Goal: Use online tool/utility: Use online tool/utility

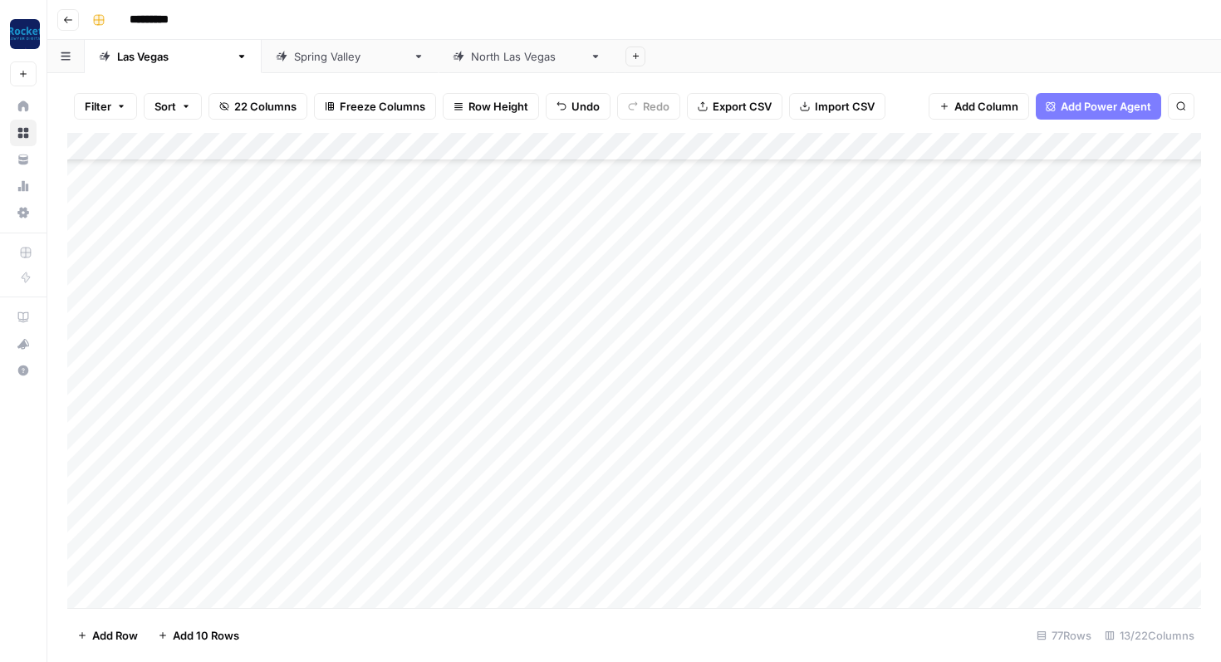
scroll to position [1754, 0]
click at [211, 315] on div "Add Column" at bounding box center [633, 370] width 1133 height 475
type textarea "**********"
click at [425, 317] on div "Add Column" at bounding box center [633, 370] width 1133 height 475
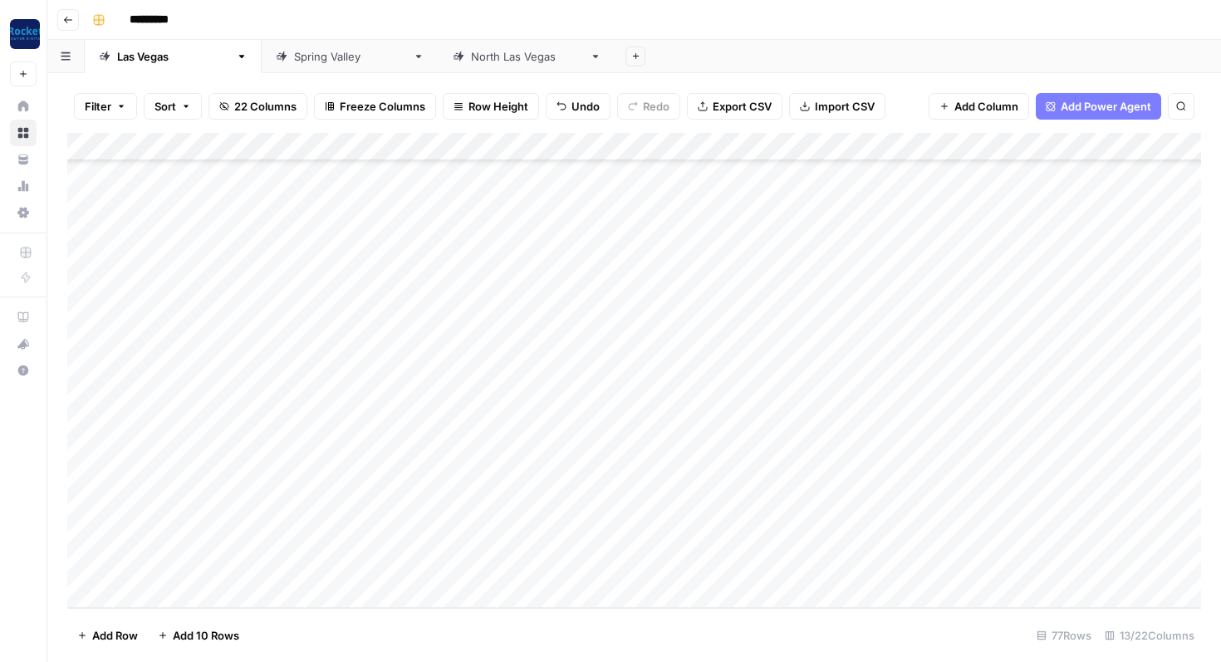
click at [364, 283] on div "Add Column" at bounding box center [633, 370] width 1133 height 475
click at [335, 282] on div "Add Column" at bounding box center [633, 370] width 1133 height 475
click at [317, 283] on textarea "**********" at bounding box center [459, 284] width 302 height 23
click at [373, 283] on textarea "**********" at bounding box center [460, 284] width 304 height 23
type textarea "**********"
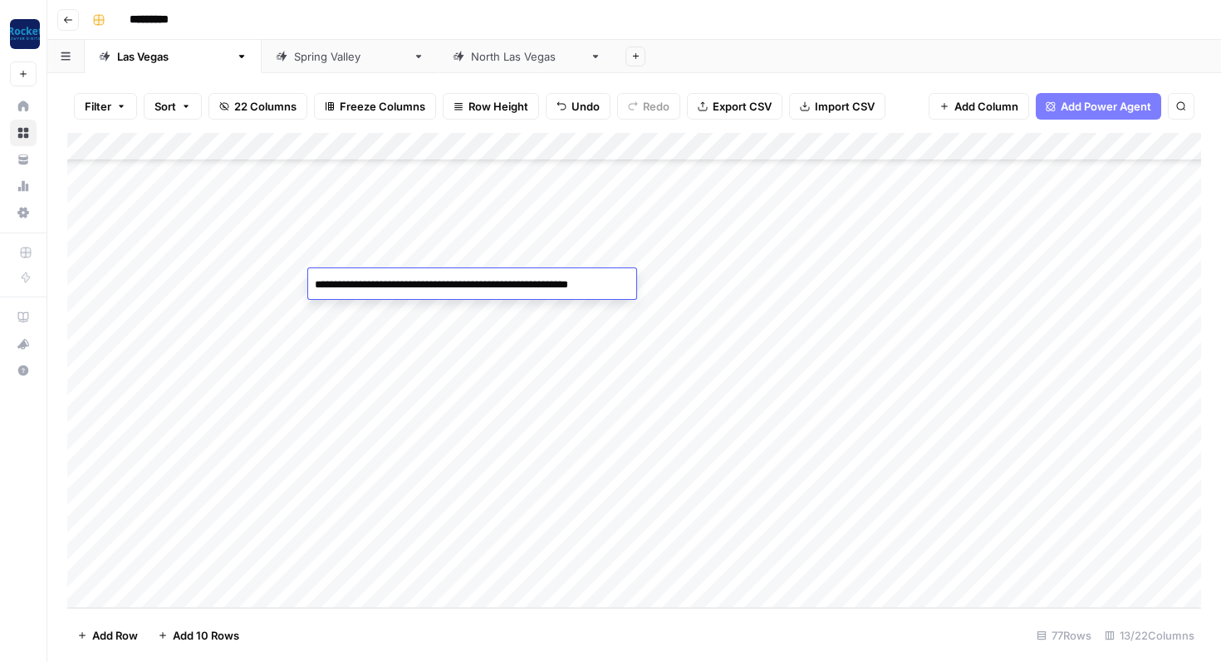
click at [353, 316] on div "Add Column" at bounding box center [633, 370] width 1133 height 475
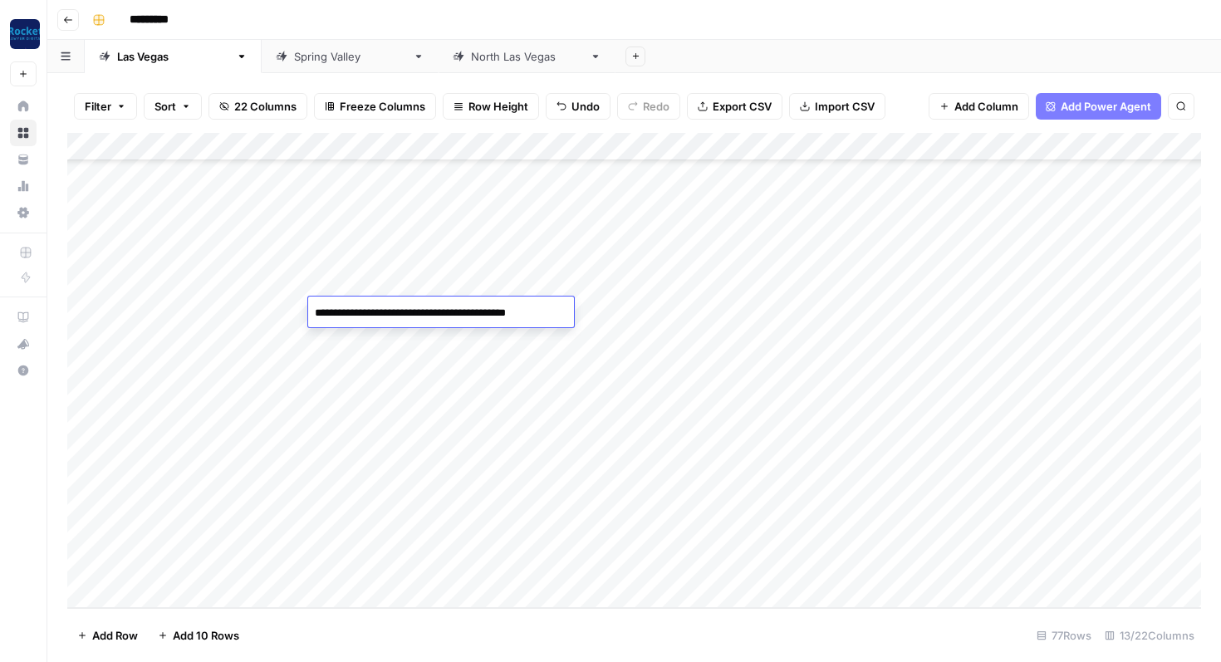
drag, startPoint x: 318, startPoint y: 315, endPoint x: 306, endPoint y: 315, distance: 11.6
click at [306, 315] on body "**********" at bounding box center [610, 331] width 1221 height 662
type textarea "**********"
click at [355, 278] on div "Add Column" at bounding box center [633, 370] width 1133 height 475
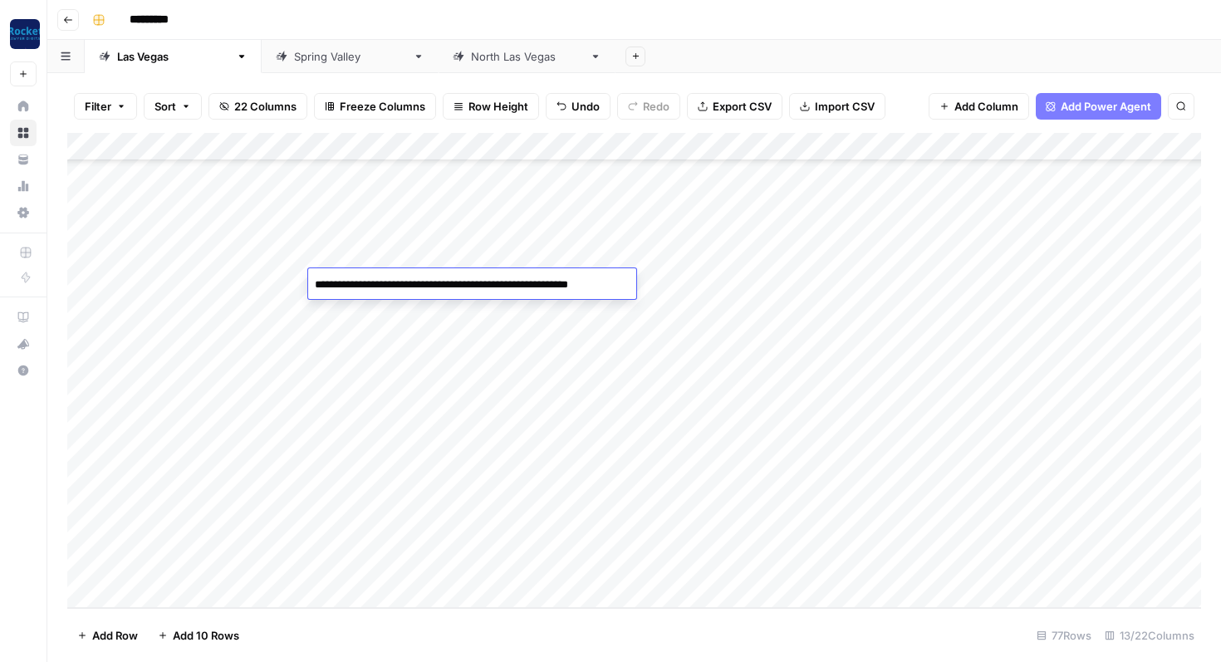
click at [404, 324] on div "Add Column" at bounding box center [633, 370] width 1133 height 475
click at [536, 234] on div "Add Column" at bounding box center [633, 370] width 1133 height 475
drag, startPoint x: 549, startPoint y: 254, endPoint x: 604, endPoint y: 254, distance: 54.8
click at [604, 254] on div "Add Column" at bounding box center [633, 370] width 1133 height 475
click at [539, 276] on div "Add Column" at bounding box center [633, 370] width 1133 height 475
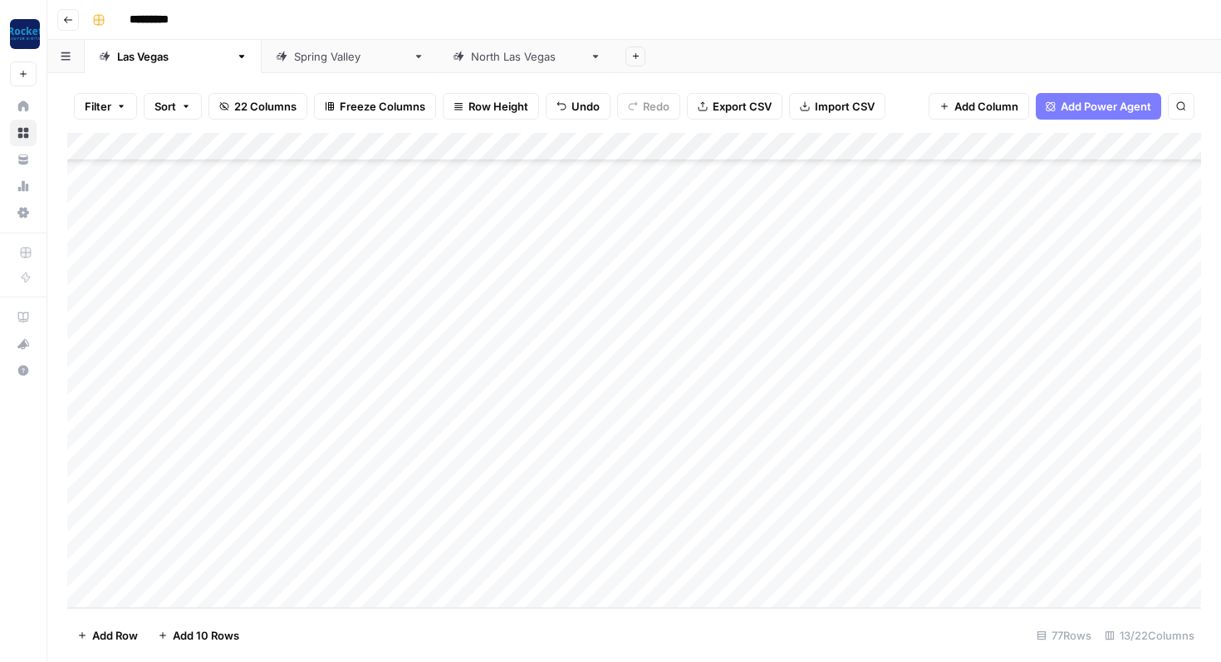
click at [520, 310] on div "Add Column" at bounding box center [633, 370] width 1133 height 475
click at [785, 256] on div "Add Column" at bounding box center [633, 370] width 1133 height 475
click at [746, 286] on div "Add Column" at bounding box center [633, 370] width 1133 height 475
click at [719, 305] on div "Add Column" at bounding box center [633, 370] width 1133 height 475
click at [364, 256] on div "Add Column" at bounding box center [633, 370] width 1133 height 475
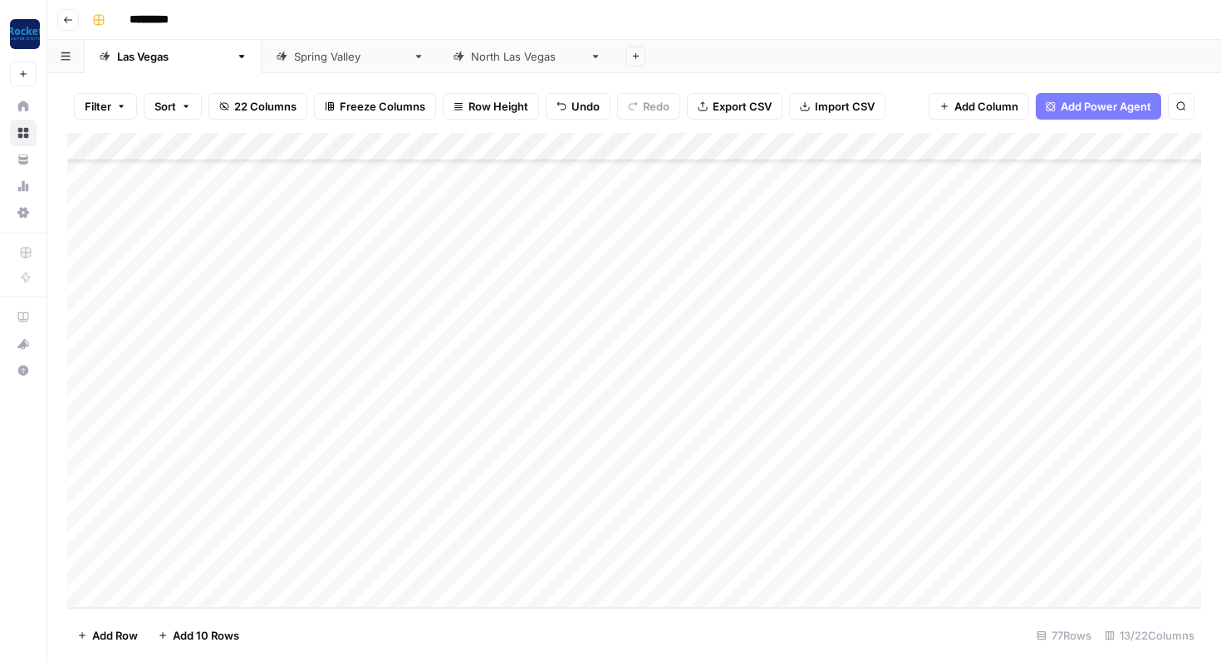
click at [364, 256] on div "Add Column" at bounding box center [633, 370] width 1133 height 475
type textarea "**********"
click at [633, 358] on div "Add Column" at bounding box center [633, 370] width 1133 height 475
click at [624, 256] on div "Add Column" at bounding box center [633, 370] width 1133 height 475
click at [601, 258] on div "Add Column" at bounding box center [633, 370] width 1133 height 475
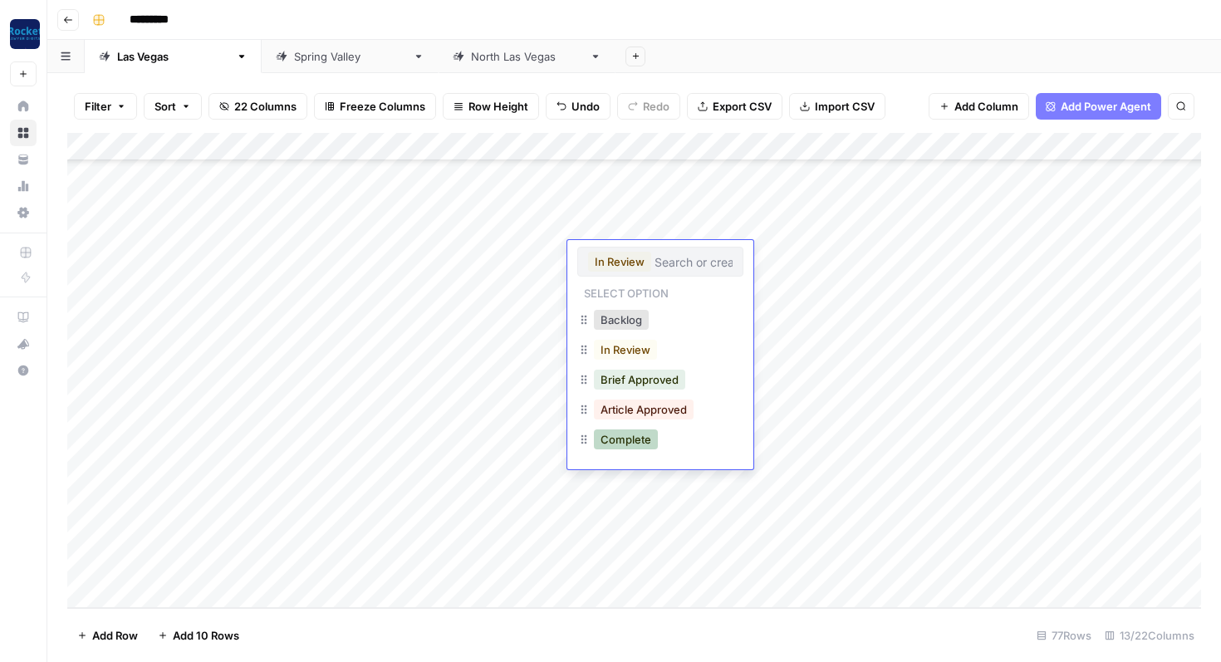
click at [619, 438] on button "Complete" at bounding box center [626, 439] width 64 height 20
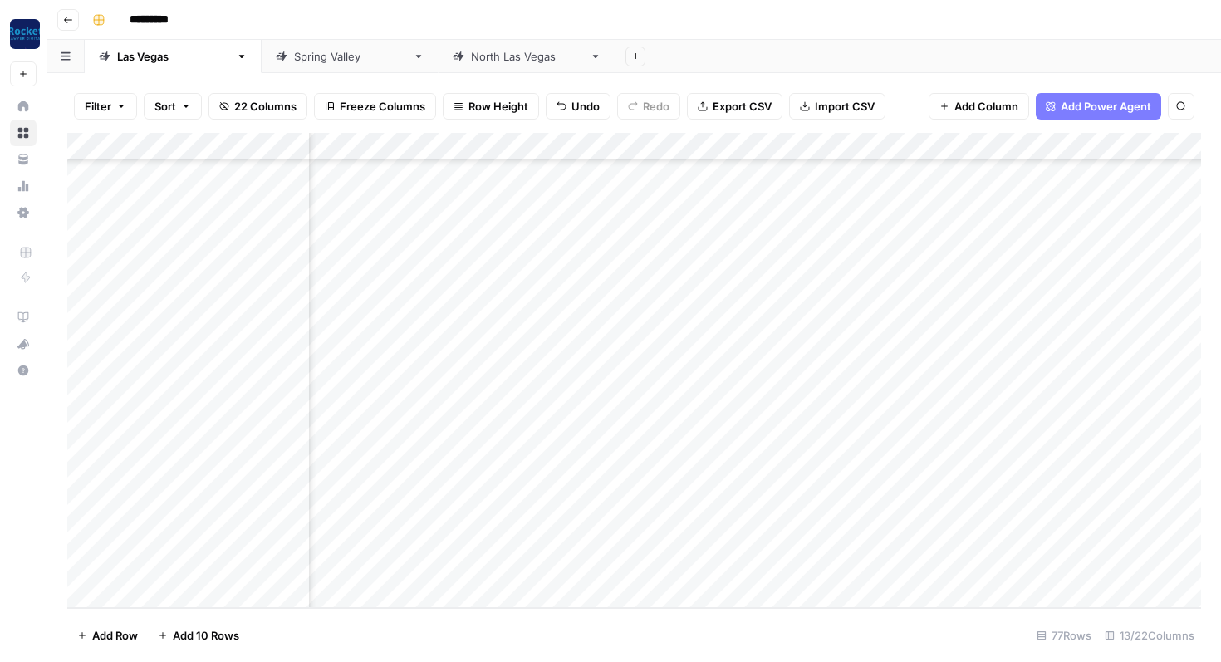
scroll to position [1754, 264]
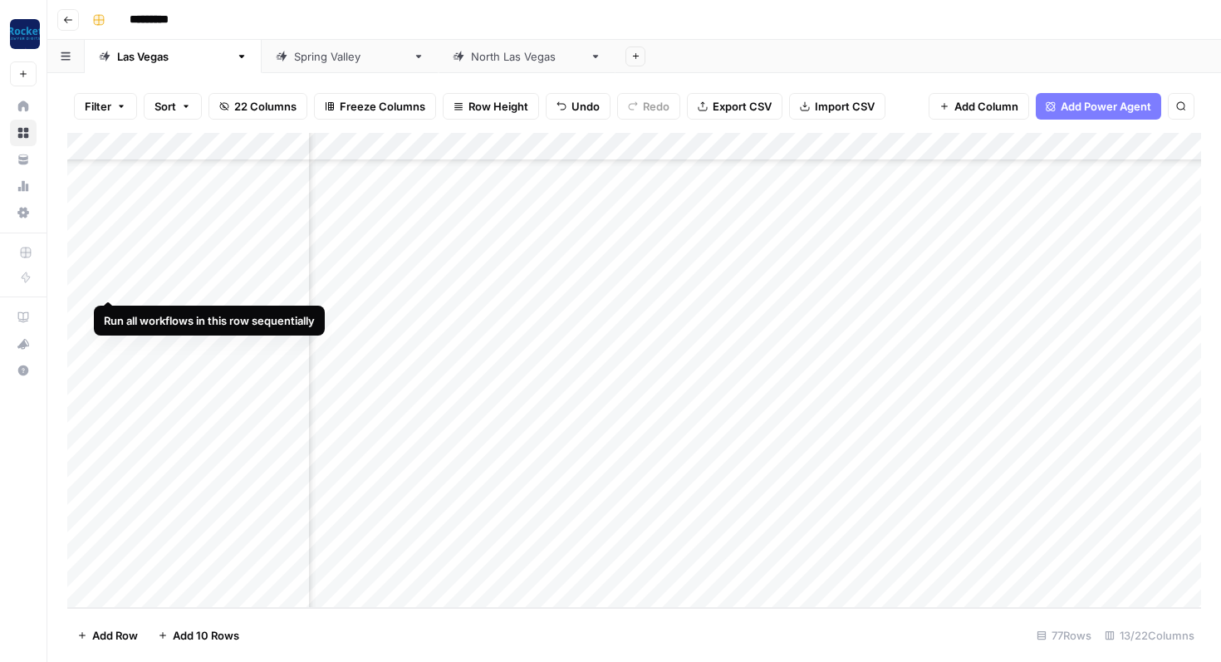
click at [110, 278] on div "Add Column" at bounding box center [633, 370] width 1133 height 475
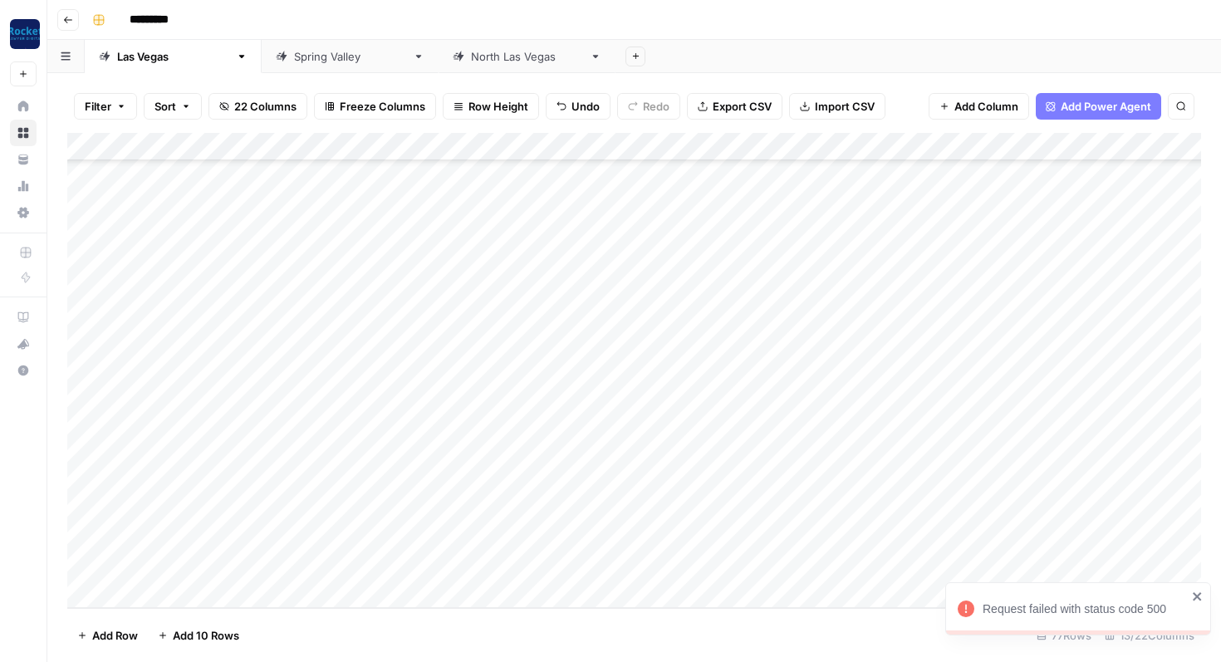
scroll to position [1754, 0]
click at [915, 283] on div "Add Column" at bounding box center [633, 370] width 1133 height 475
click at [916, 310] on div "Add Column" at bounding box center [633, 370] width 1133 height 475
click at [983, 280] on div "Add Column" at bounding box center [633, 370] width 1133 height 475
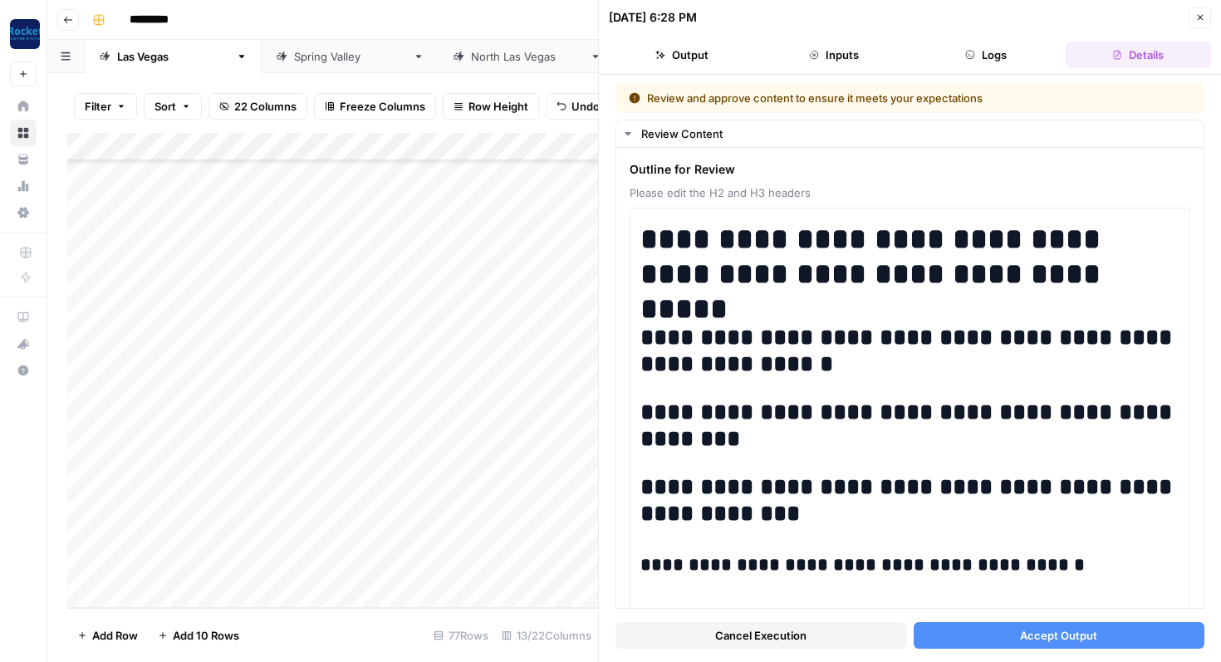
click at [957, 639] on button "Accept Output" at bounding box center [1058, 635] width 291 height 27
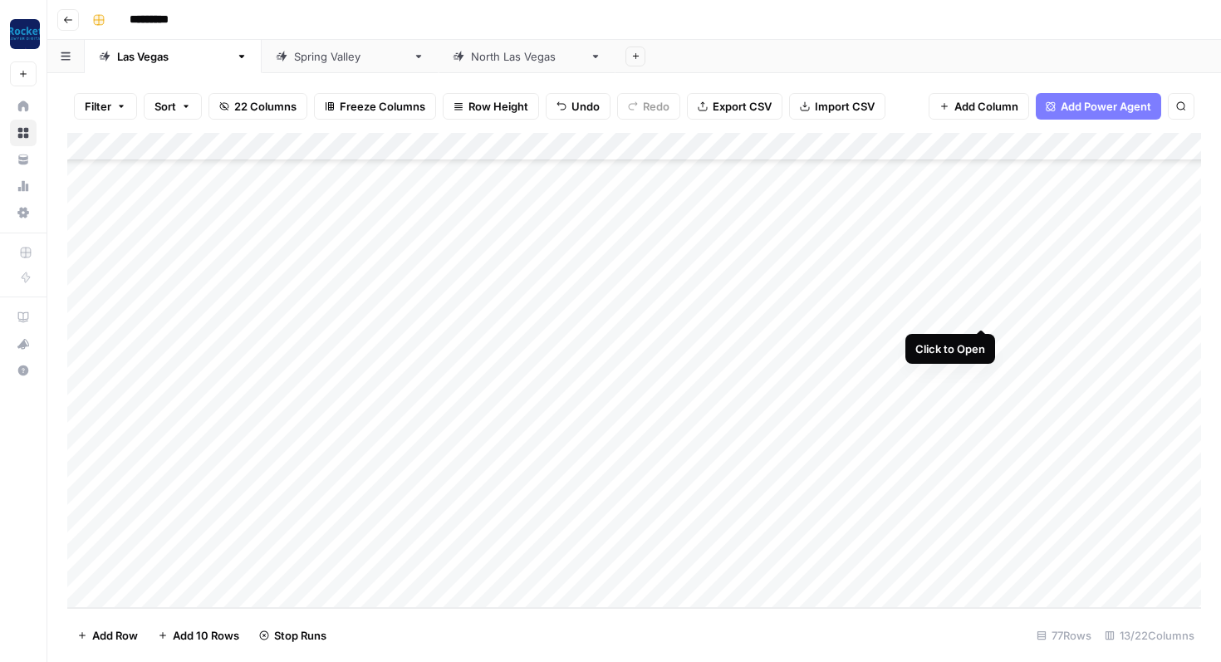
click at [985, 308] on div "Add Column" at bounding box center [633, 370] width 1133 height 475
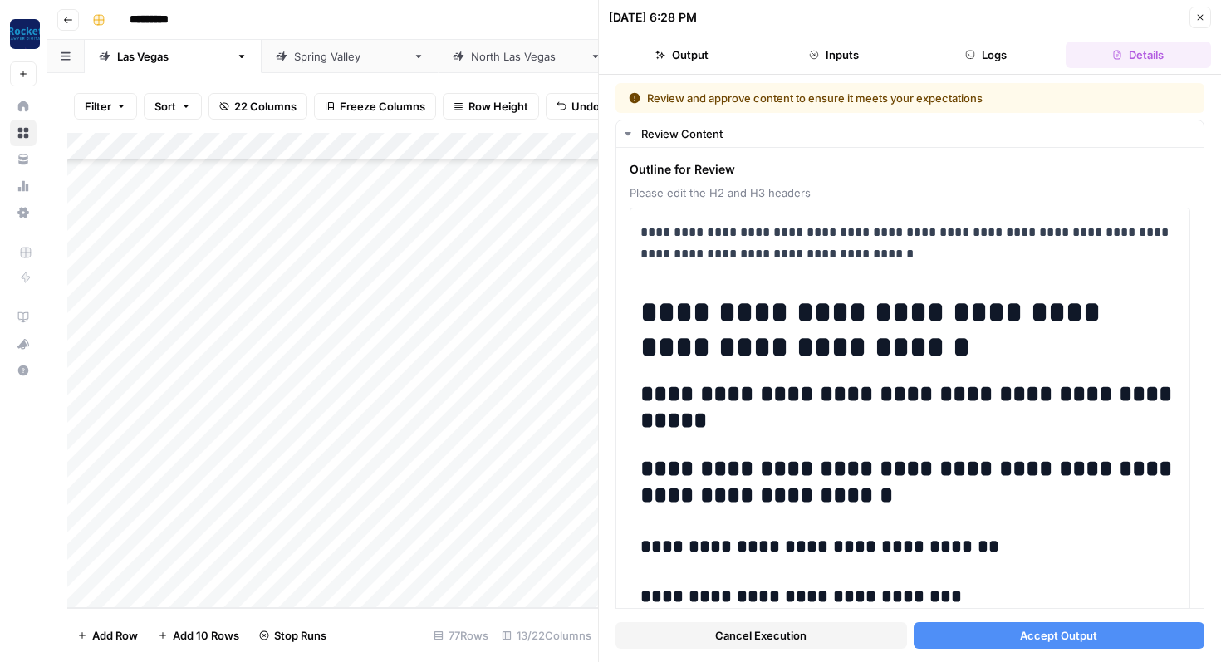
click at [945, 635] on button "Accept Output" at bounding box center [1058, 635] width 291 height 27
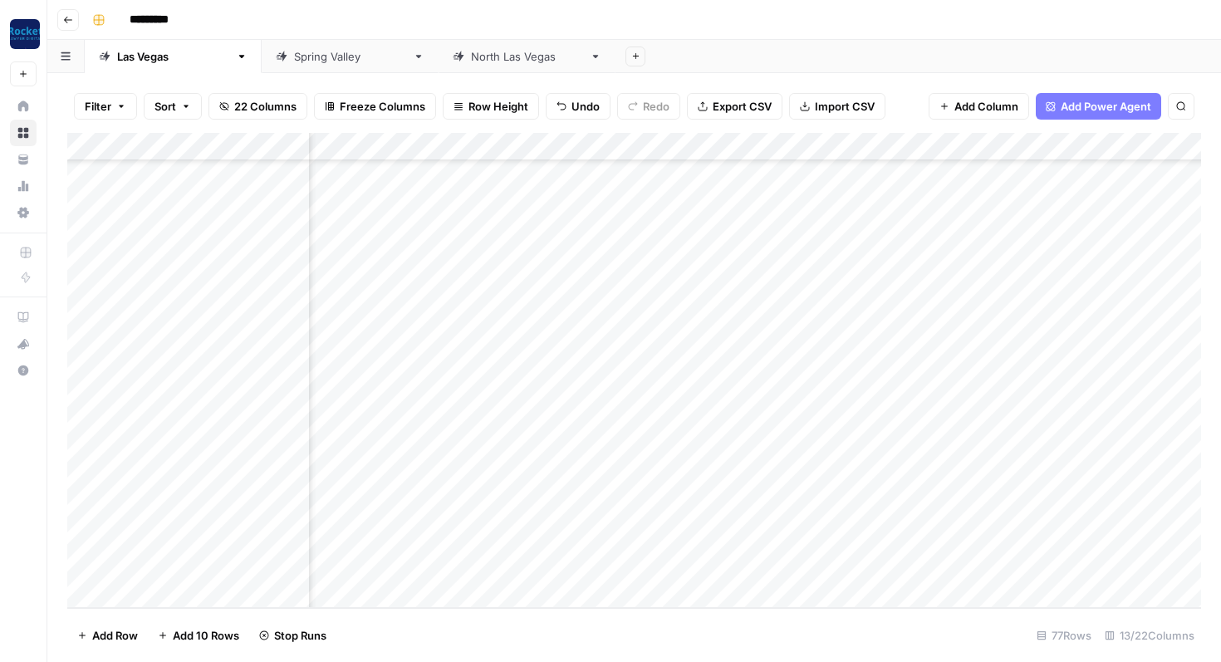
scroll to position [1754, 571]
